Goal: Task Accomplishment & Management: Use online tool/utility

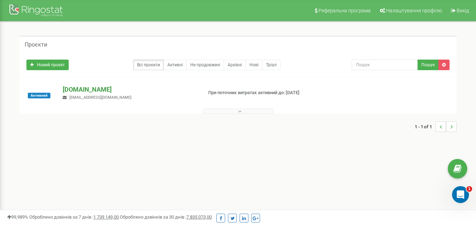
click at [83, 89] on p "[DOMAIN_NAME]" at bounding box center [130, 89] width 134 height 9
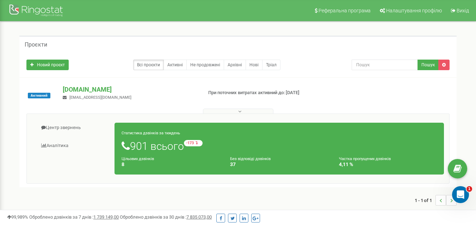
click at [342, 81] on div "Активний [DOMAIN_NAME] [EMAIL_ADDRESS][DOMAIN_NAME] При поточних витратах актив…" at bounding box center [237, 132] width 437 height 109
click at [69, 126] on link "Центр звернень" at bounding box center [73, 127] width 83 height 17
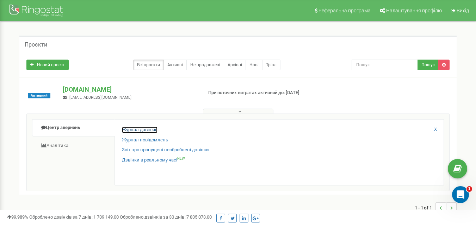
click at [133, 130] on link "Журнал дзвінків" at bounding box center [140, 129] width 36 height 7
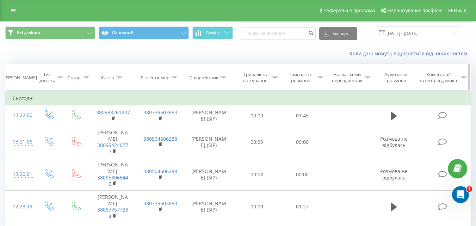
click at [320, 79] on icon at bounding box center [320, 78] width 6 height 4
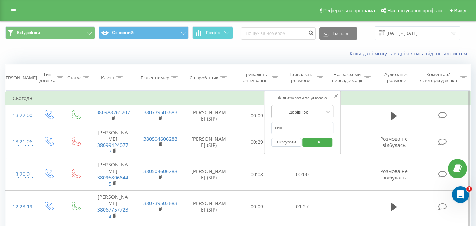
click at [293, 115] on div "Дорівнює" at bounding box center [298, 111] width 51 height 11
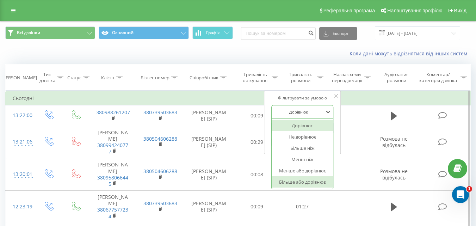
click at [286, 181] on div "Більше або дорівнює" at bounding box center [301, 181] width 61 height 11
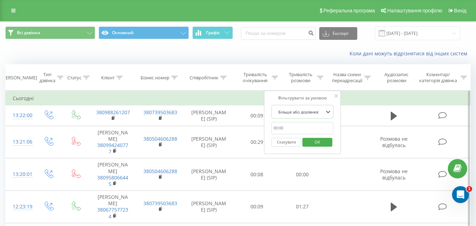
click at [290, 125] on input "text" at bounding box center [302, 128] width 62 height 12
type input "01:00"
click at [313, 140] on span "OK" at bounding box center [317, 141] width 20 height 11
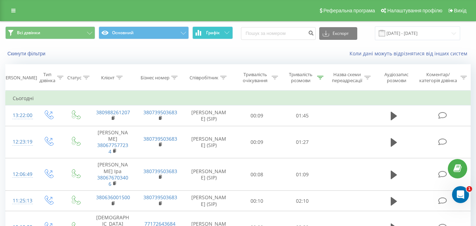
click at [215, 35] on span "Графік" at bounding box center [213, 32] width 14 height 5
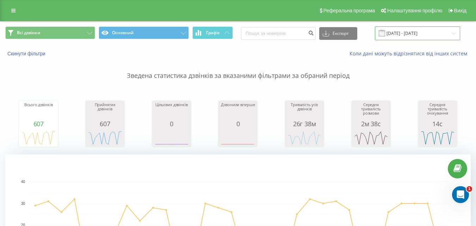
click at [402, 32] on input "19.08.2025 - 19.09.2025" at bounding box center [417, 33] width 85 height 14
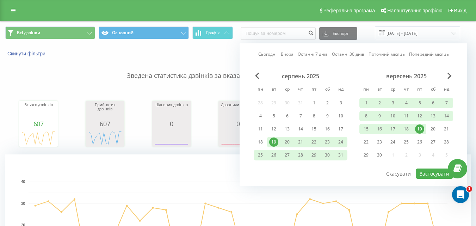
click at [419, 131] on div "19" at bounding box center [419, 128] width 9 height 9
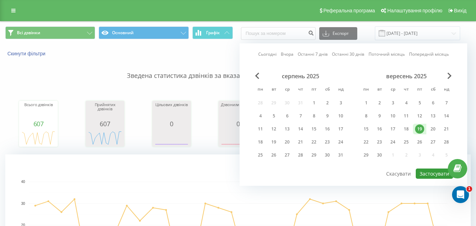
click at [428, 173] on button "Застосувати" at bounding box center [433, 173] width 37 height 10
type input "19.09.2025 - 19.09.2025"
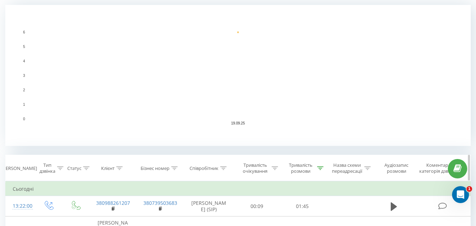
scroll to position [211, 0]
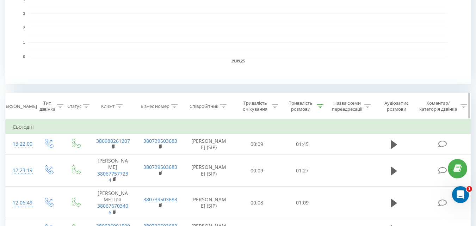
click at [319, 105] on icon at bounding box center [320, 106] width 6 height 4
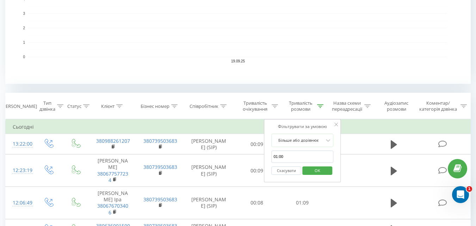
click at [284, 167] on button "Скасувати" at bounding box center [286, 170] width 30 height 9
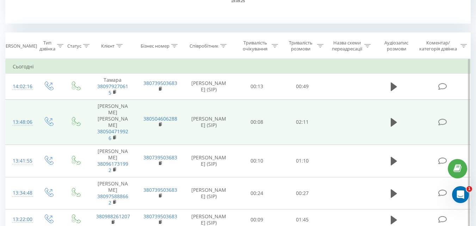
scroll to position [239, 0]
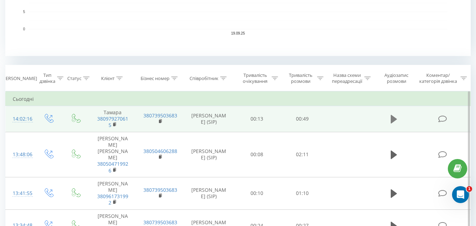
click at [393, 120] on icon at bounding box center [393, 119] width 6 height 8
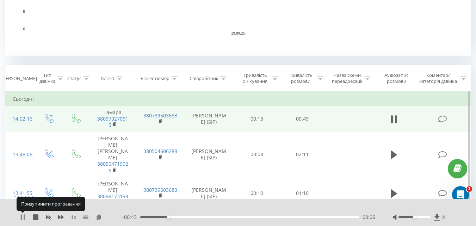
click at [23, 218] on icon at bounding box center [23, 217] width 6 height 6
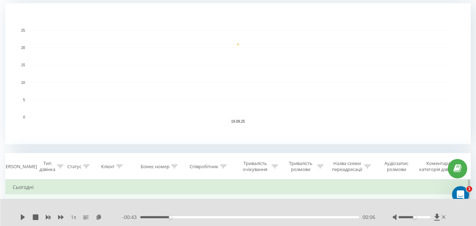
scroll to position [211, 0]
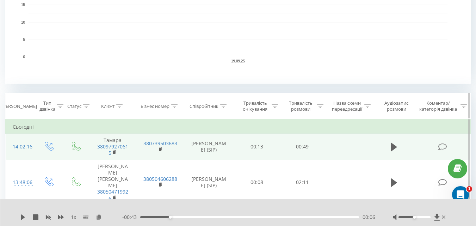
click at [323, 108] on div at bounding box center [320, 106] width 6 height 6
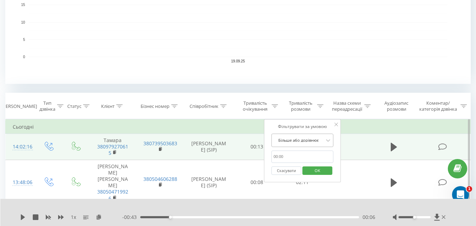
click at [305, 138] on div at bounding box center [298, 140] width 50 height 7
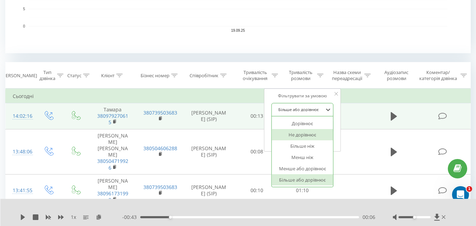
scroll to position [282, 0]
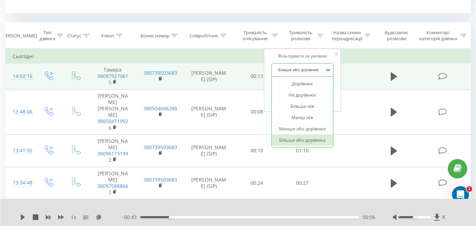
click at [307, 143] on div "Більше або дорівнює" at bounding box center [301, 139] width 61 height 11
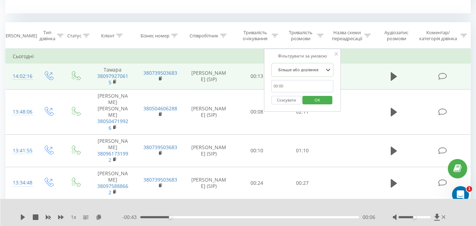
click at [284, 79] on form "option Більше або дорівнює, selected. Більше або дорівнює 01:00 Скасувати OK" at bounding box center [302, 85] width 62 height 45
click at [284, 89] on input "01:00" at bounding box center [302, 86] width 62 height 12
type input "01:00"
click at [321, 100] on span "OK" at bounding box center [317, 99] width 20 height 11
